Goal: Information Seeking & Learning: Learn about a topic

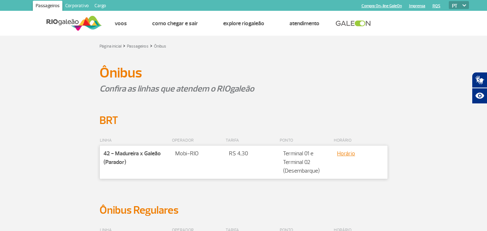
click at [56, 20] on img at bounding box center [74, 23] width 56 height 18
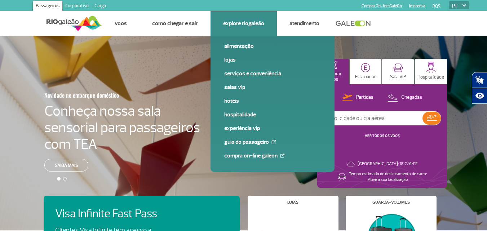
click at [231, 18] on li "Explore RIOgaleão Alimentação Lojas Serviços e Conveniência Salas VIP Hotéis Ho…" at bounding box center [243, 23] width 66 height 25
click at [254, 143] on link "Guia do Passageiro" at bounding box center [272, 142] width 97 height 8
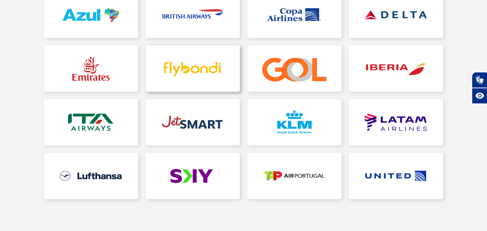
scroll to position [36, 0]
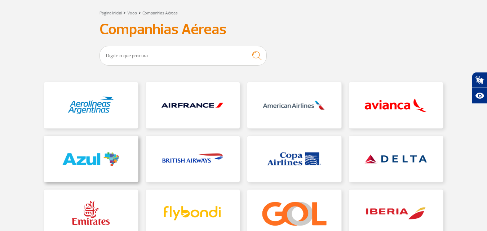
click at [101, 150] on link at bounding box center [91, 159] width 94 height 46
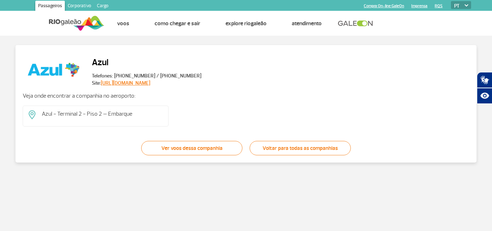
click at [101, 115] on p "Azul - Terminal 2 - Piso 2 – Embarque" at bounding box center [102, 114] width 121 height 8
click at [65, 116] on p "Azul - Terminal 2 - Piso 2 – Embarque" at bounding box center [102, 114] width 121 height 8
drag, startPoint x: 132, startPoint y: 113, endPoint x: 174, endPoint y: 113, distance: 42.9
click at [174, 113] on div "Azul - Terminal 2 - Piso 2 – Embarque" at bounding box center [246, 116] width 447 height 21
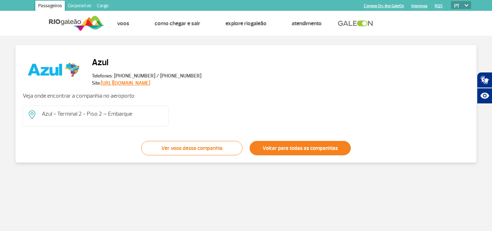
click at [286, 148] on link "Voltar para todas as companhias" at bounding box center [300, 148] width 101 height 14
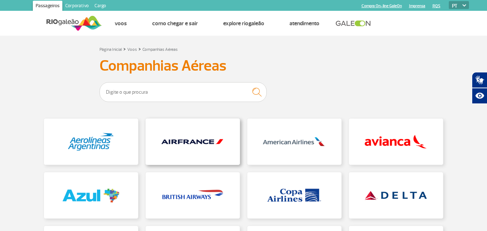
click at [196, 146] on link at bounding box center [193, 142] width 94 height 46
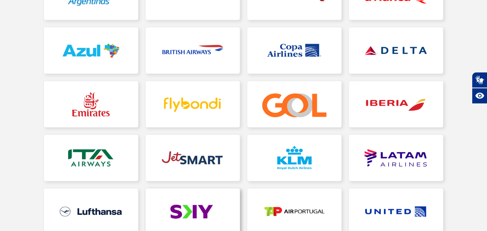
scroll to position [108, 0]
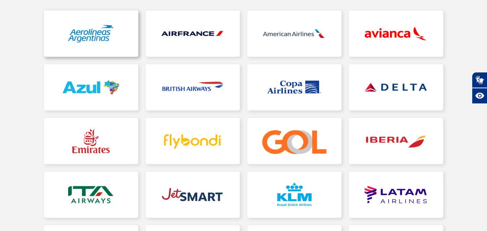
click at [102, 32] on link at bounding box center [91, 33] width 94 height 46
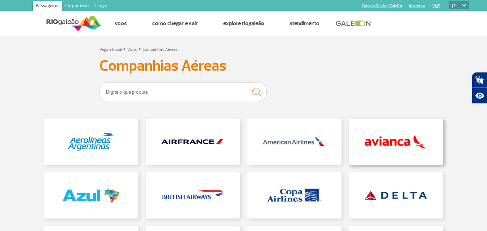
click at [388, 142] on link at bounding box center [396, 142] width 94 height 46
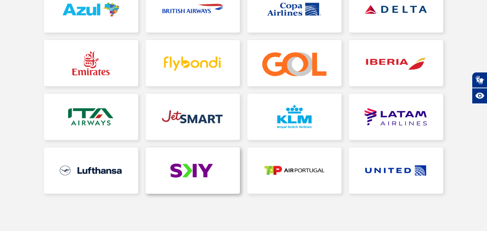
scroll to position [144, 0]
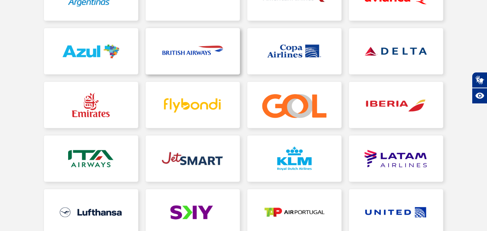
click at [207, 60] on link at bounding box center [193, 51] width 94 height 46
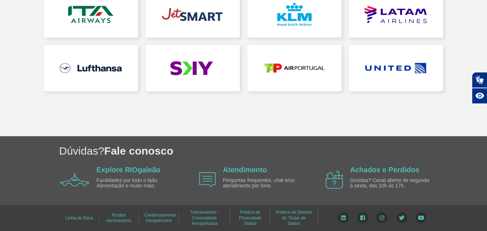
scroll to position [180, 0]
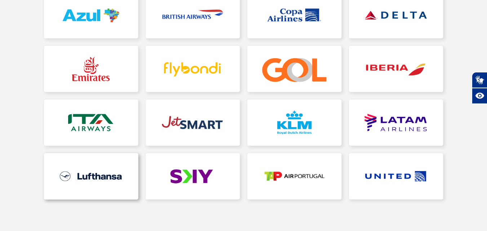
click at [97, 175] on link at bounding box center [91, 176] width 94 height 46
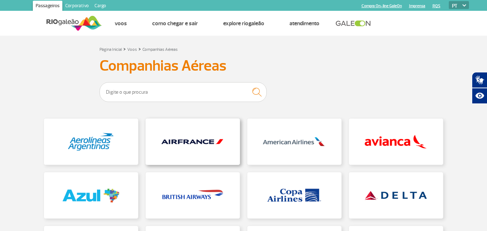
scroll to position [144, 0]
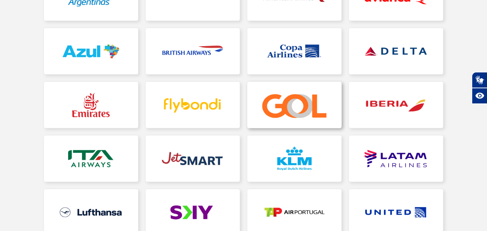
click at [301, 112] on link at bounding box center [294, 105] width 94 height 46
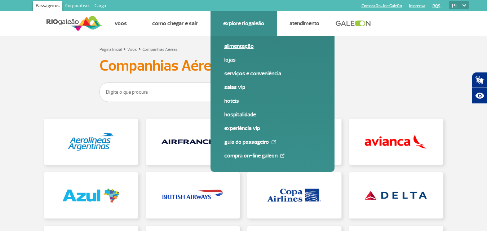
click at [238, 44] on link "Alimentação" at bounding box center [272, 46] width 97 height 8
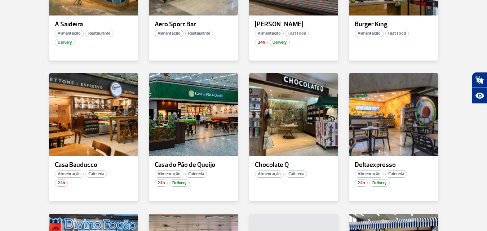
scroll to position [216, 0]
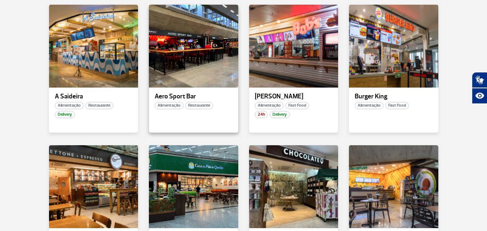
click at [176, 93] on p "Aero Sport Bar" at bounding box center [194, 96] width 78 height 7
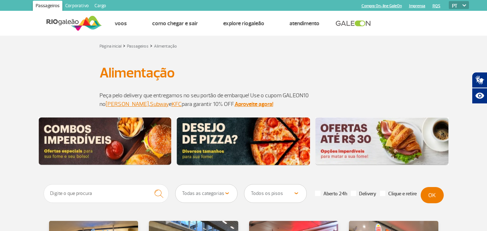
click at [249, 140] on img at bounding box center [243, 141] width 133 height 48
